Goal: Check status: Check status

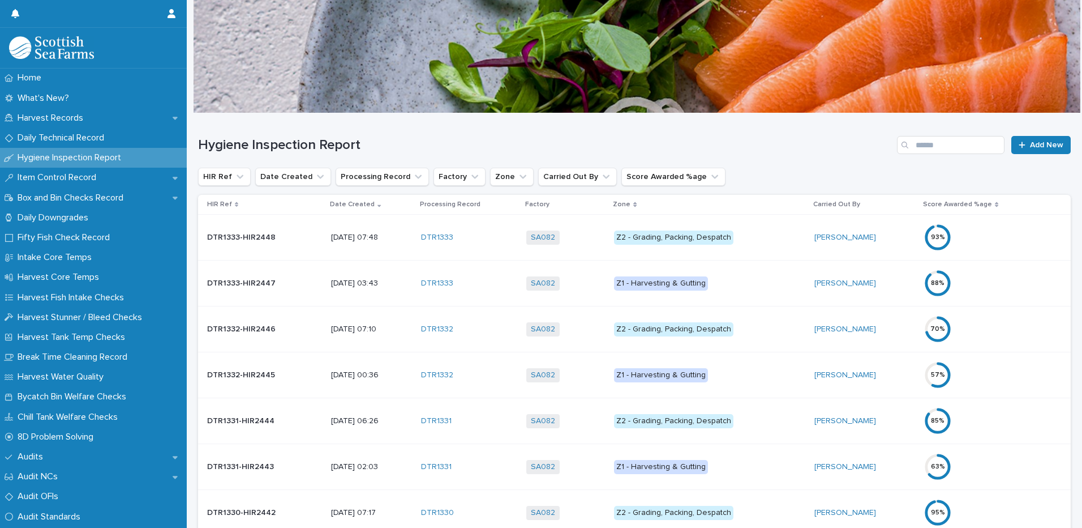
click at [753, 290] on p "Z1 - Harvesting & Gutting" at bounding box center [709, 283] width 191 height 14
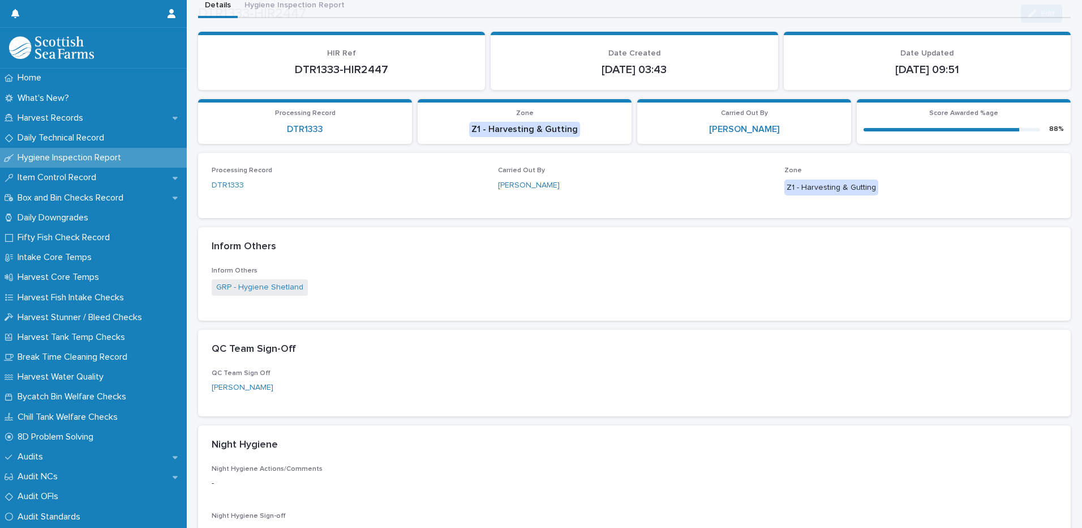
scroll to position [453, 0]
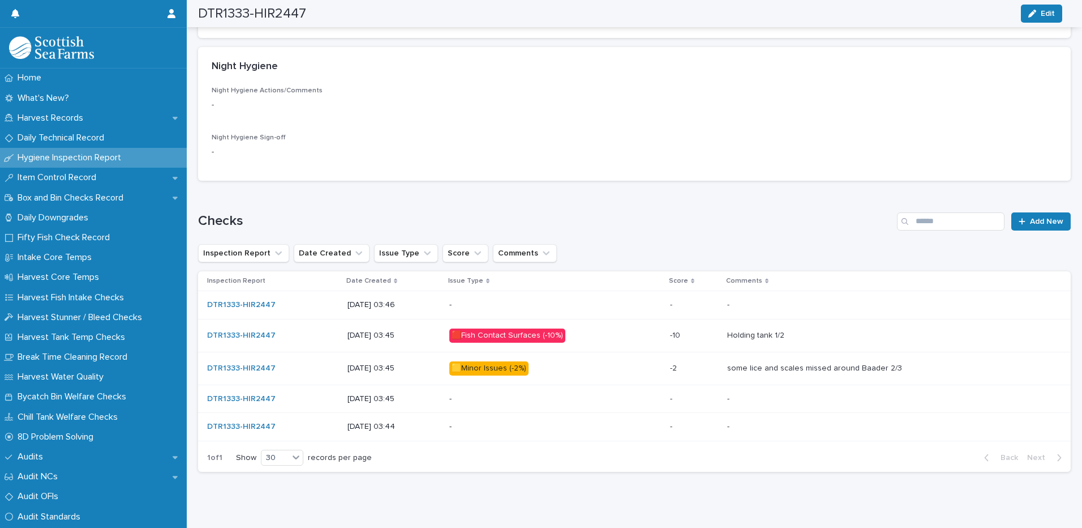
click at [629, 335] on p "🟥Fish Contact Surfaces (-10%)" at bounding box center [548, 335] width 198 height 14
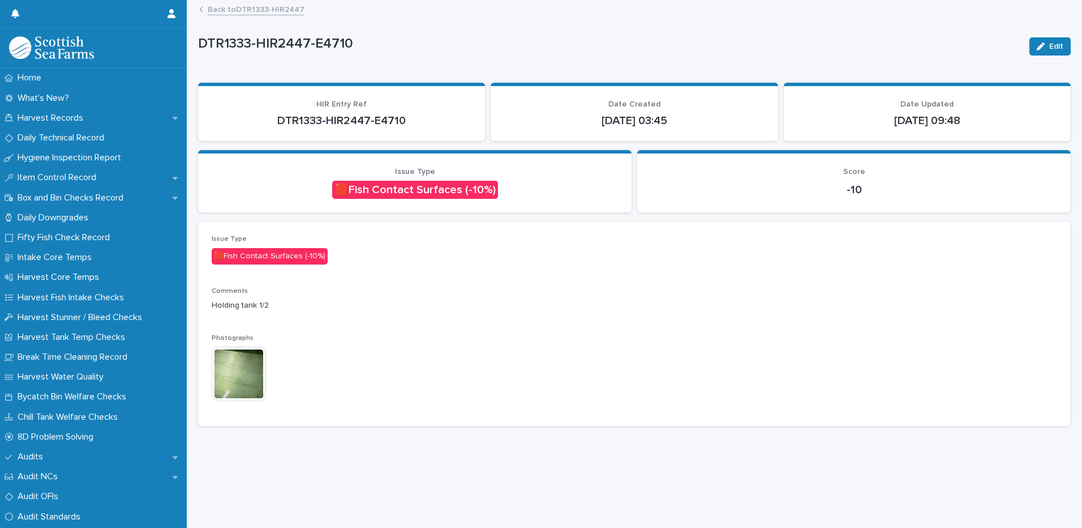
click at [252, 375] on img at bounding box center [239, 373] width 54 height 54
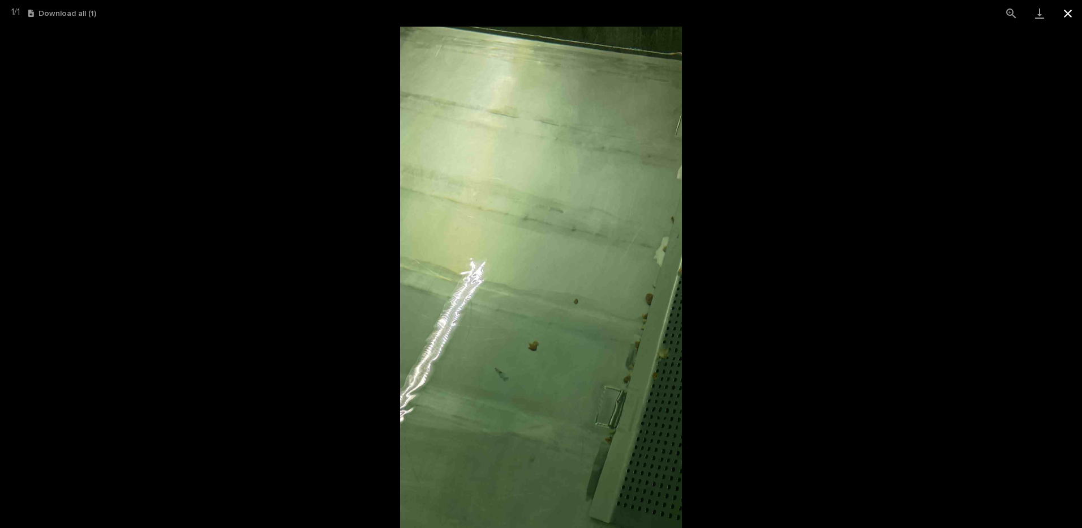
click at [1067, 14] on button "Close gallery" at bounding box center [1068, 13] width 28 height 27
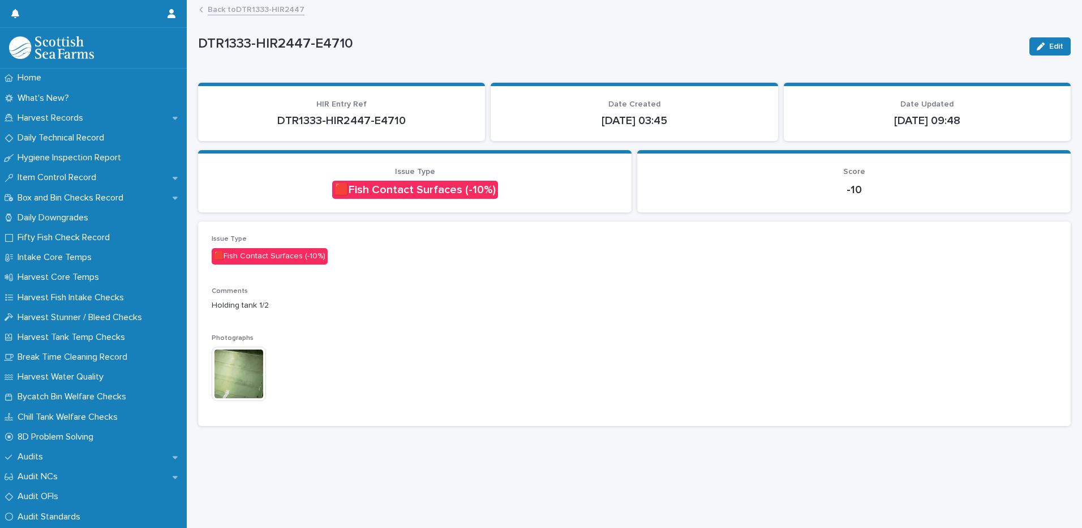
click at [271, 10] on link "Back to DTR1333-HIR2447" at bounding box center [256, 8] width 97 height 13
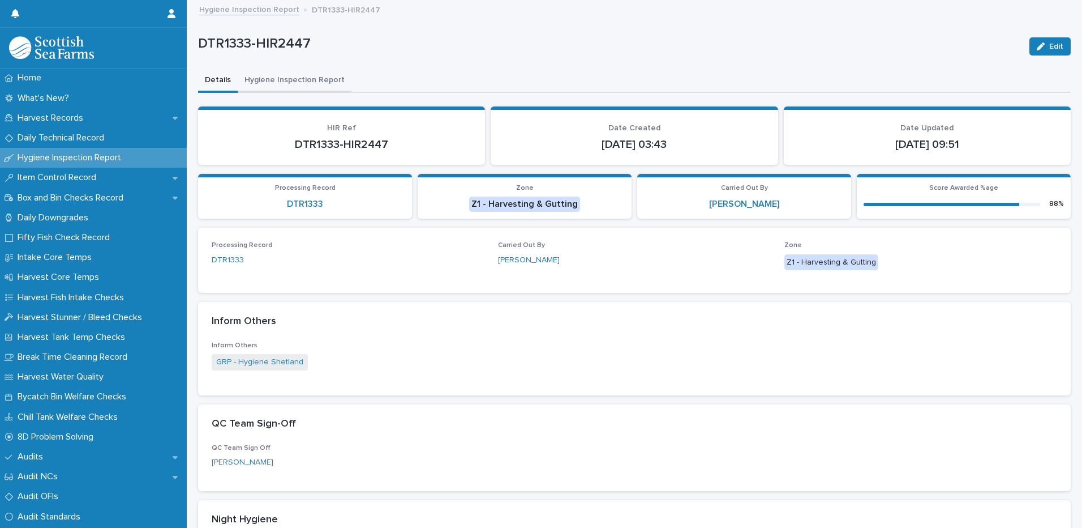
click at [288, 89] on button "Hygiene Inspection Report" at bounding box center [295, 81] width 114 height 24
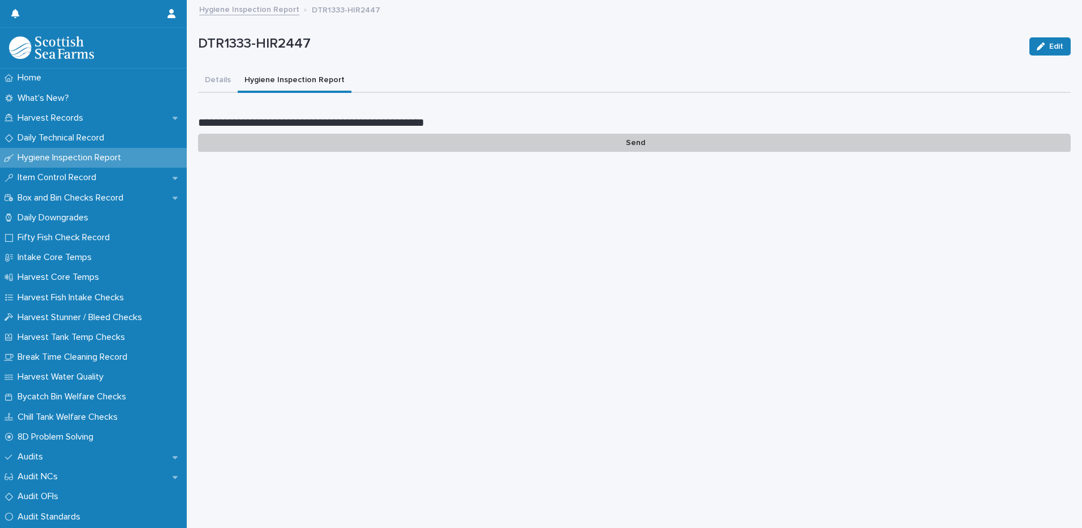
click at [277, 7] on link "Hygiene Inspection Report" at bounding box center [249, 8] width 100 height 13
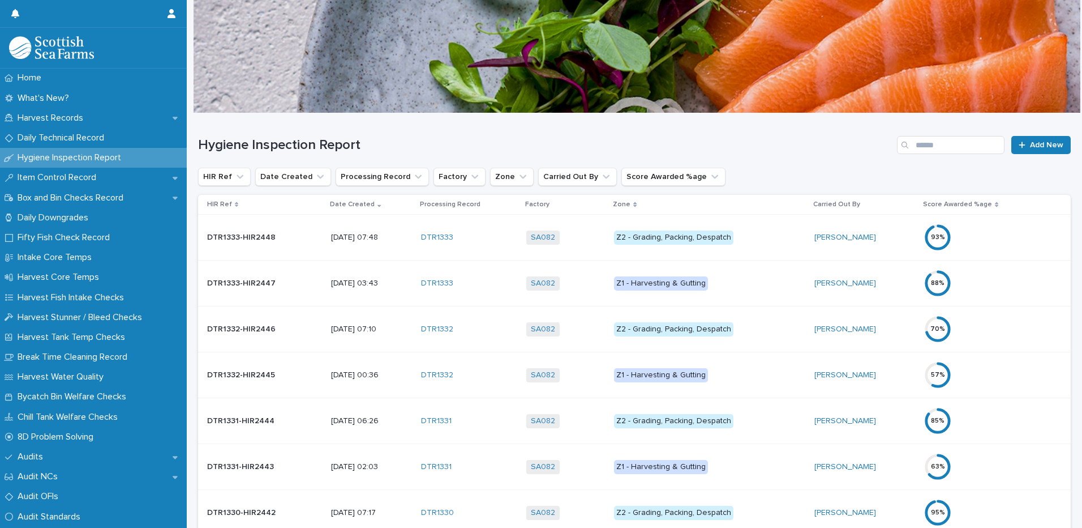
click at [763, 234] on p "Z2 - Grading, Packing, Despatch" at bounding box center [709, 237] width 191 height 14
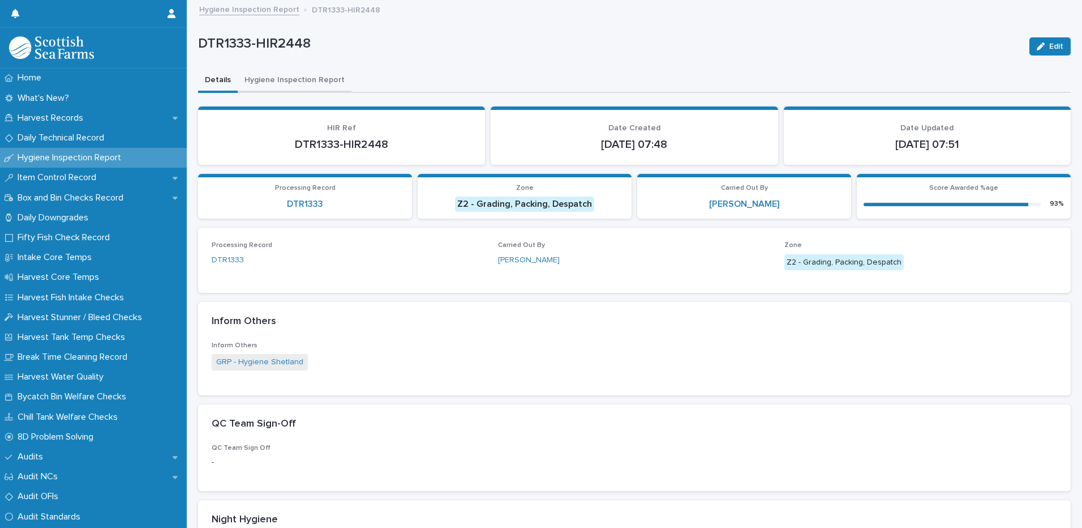
click at [308, 80] on button "Hygiene Inspection Report" at bounding box center [295, 81] width 114 height 24
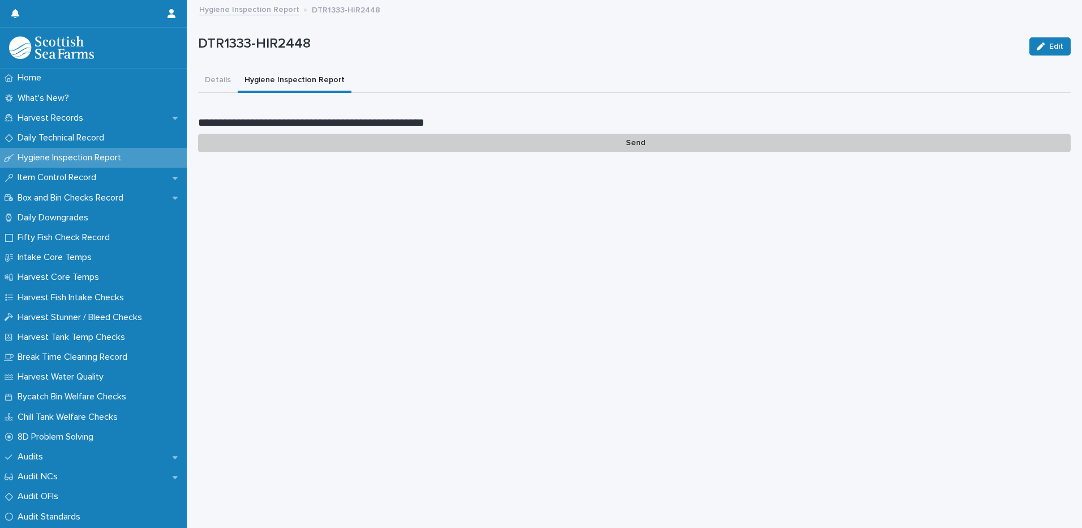
click at [220, 78] on button "Details" at bounding box center [218, 81] width 40 height 24
